Goal: Check status: Check status

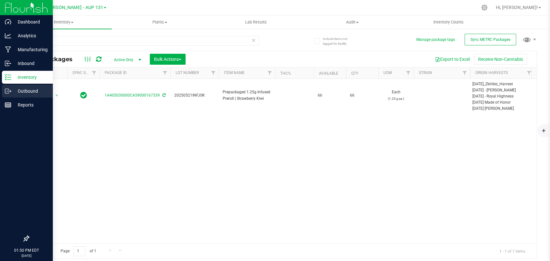
drag, startPoint x: 0, startPoint y: 0, endPoint x: 16, endPoint y: 98, distance: 99.6
click at [16, 98] on link "Outbound" at bounding box center [26, 92] width 53 height 14
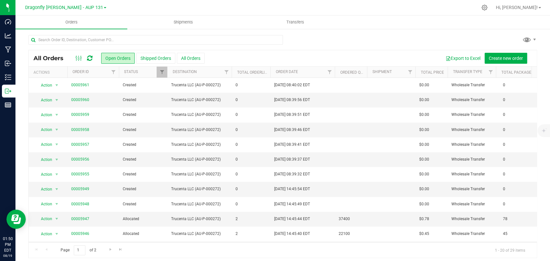
scroll to position [72, 0]
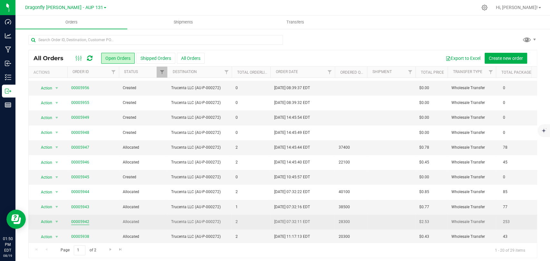
click at [78, 221] on link "00005942" at bounding box center [80, 222] width 18 height 6
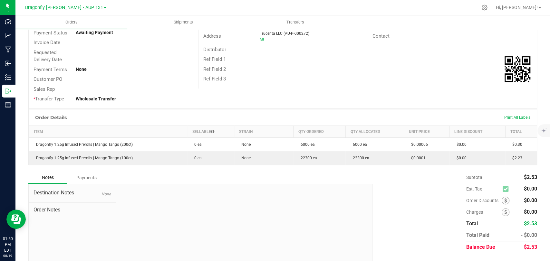
scroll to position [72, 0]
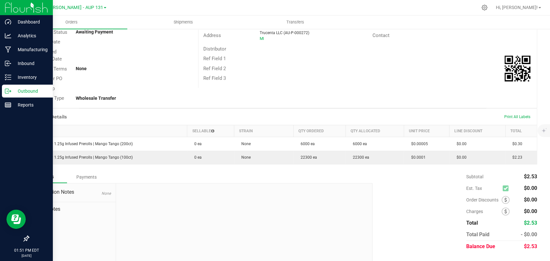
click at [24, 91] on p "Outbound" at bounding box center [30, 91] width 39 height 8
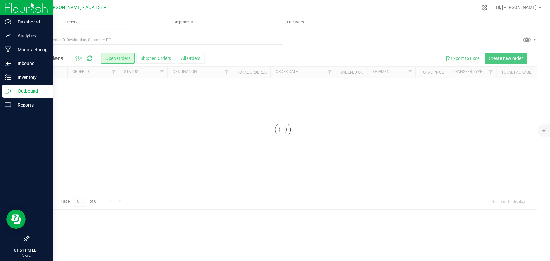
click at [24, 90] on p "Outbound" at bounding box center [30, 91] width 39 height 8
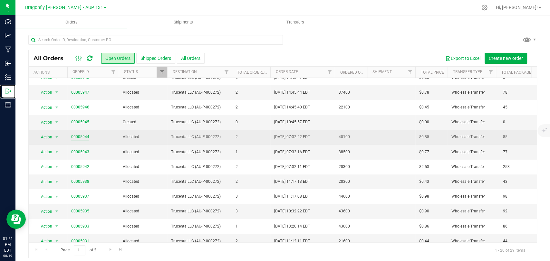
scroll to position [137, 0]
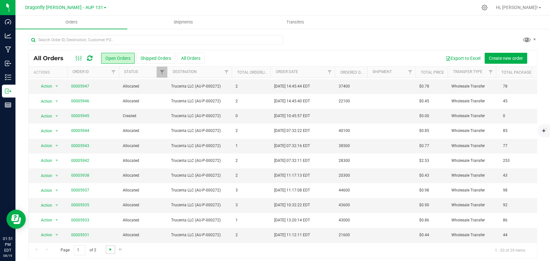
click at [108, 247] on span "Go to the next page" at bounding box center [110, 249] width 5 height 5
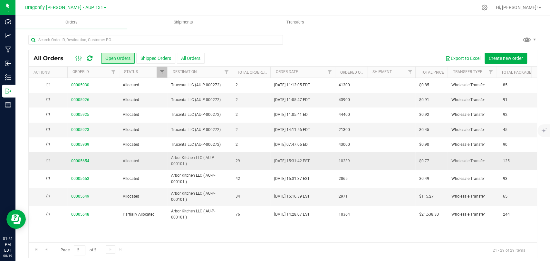
scroll to position [0, 0]
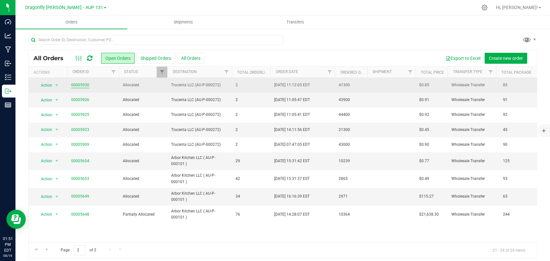
click at [77, 84] on link "00005930" at bounding box center [80, 85] width 18 height 6
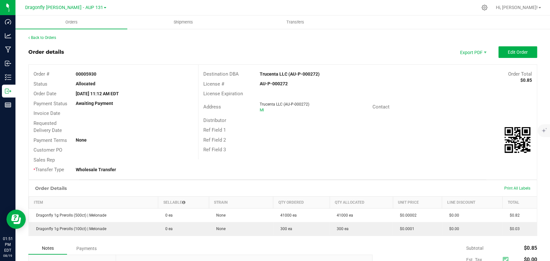
scroll to position [36, 0]
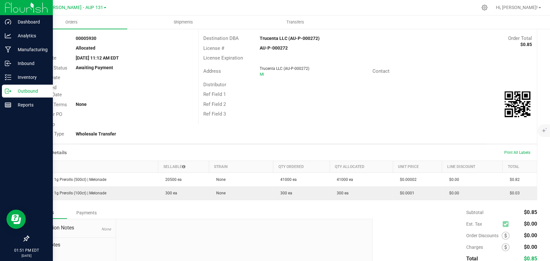
click at [23, 96] on div "Outbound" at bounding box center [27, 91] width 51 height 13
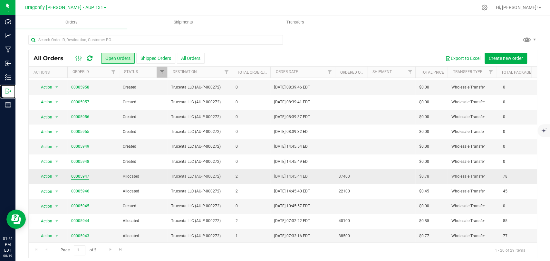
scroll to position [137, 0]
click at [108, 248] on span "Go to the next page" at bounding box center [110, 249] width 5 height 5
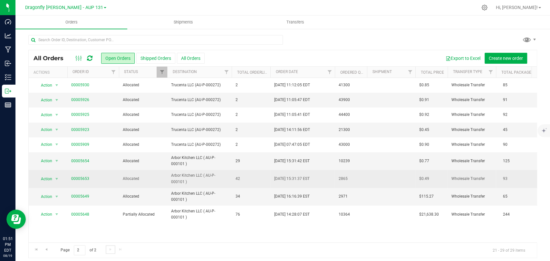
scroll to position [0, 0]
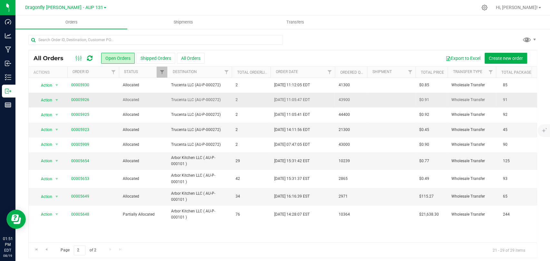
click at [84, 96] on td "00005926" at bounding box center [93, 100] width 52 height 15
click at [86, 100] on link "00005926" at bounding box center [80, 100] width 18 height 6
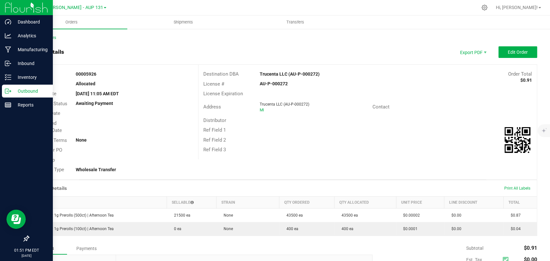
click at [10, 94] on icon at bounding box center [8, 91] width 6 height 6
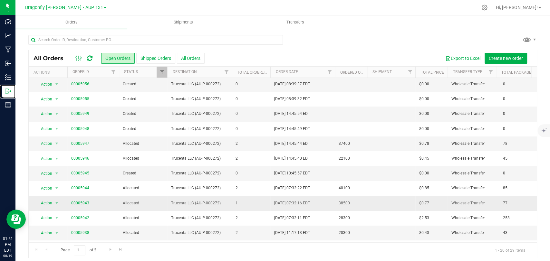
scroll to position [137, 0]
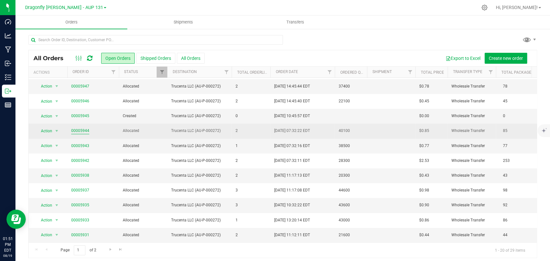
click at [81, 128] on link "00005944" at bounding box center [80, 131] width 18 height 6
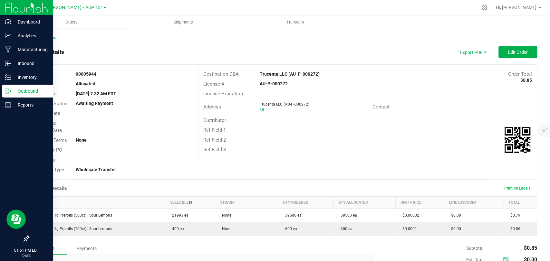
click at [26, 92] on p "Outbound" at bounding box center [30, 91] width 39 height 8
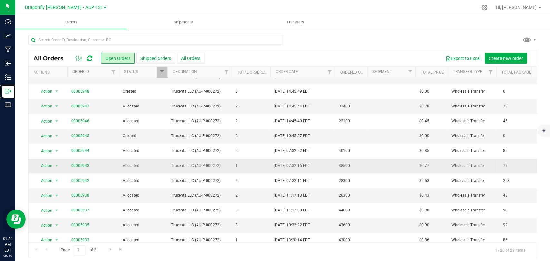
scroll to position [137, 0]
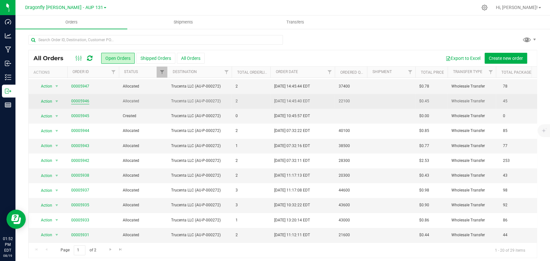
click at [84, 98] on link "00005946" at bounding box center [80, 101] width 18 height 6
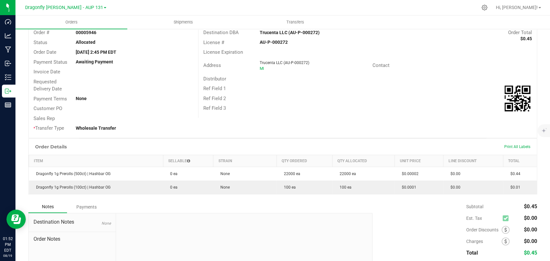
scroll to position [86, 0]
